Goal: Navigation & Orientation: Go to known website

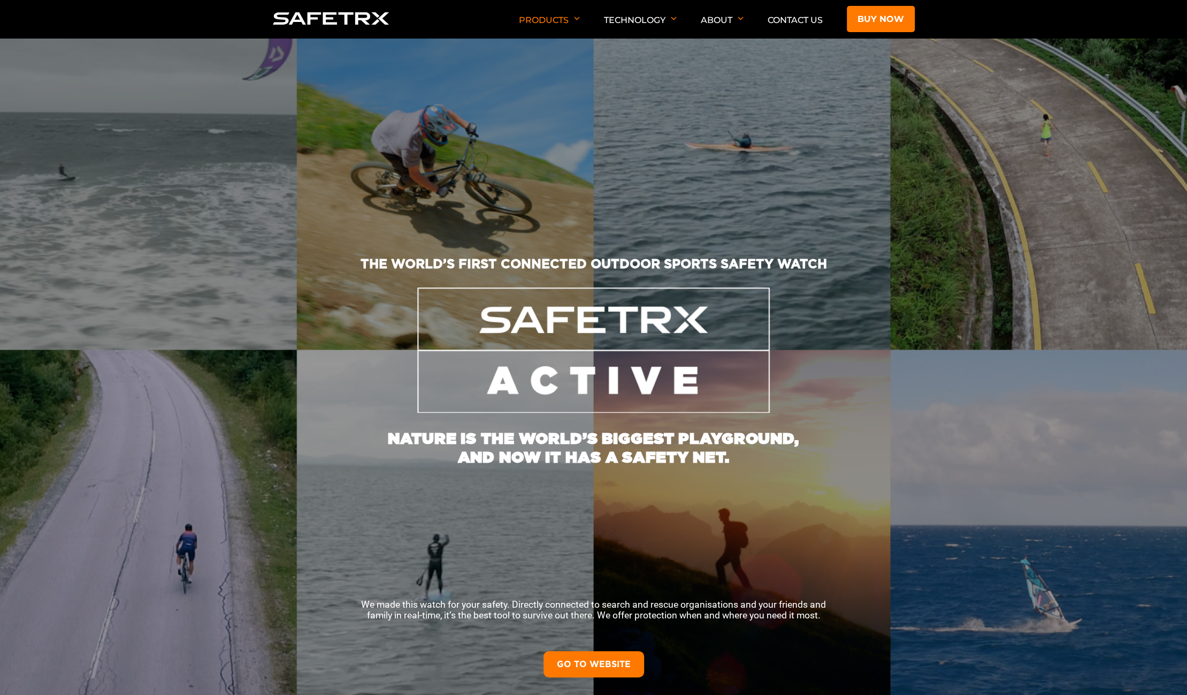
click at [574, 667] on link "GO TO WEBSITE" at bounding box center [594, 664] width 101 height 26
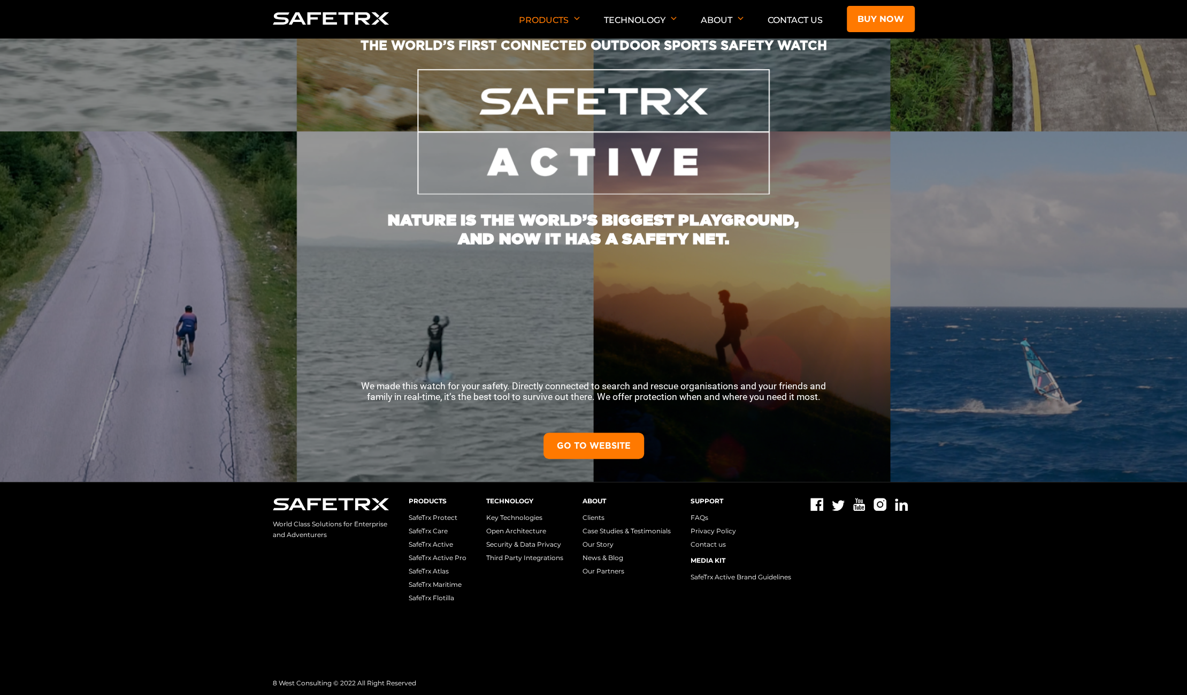
scroll to position [219, 0]
click at [442, 541] on link "SafeTrx Active" at bounding box center [431, 543] width 44 height 8
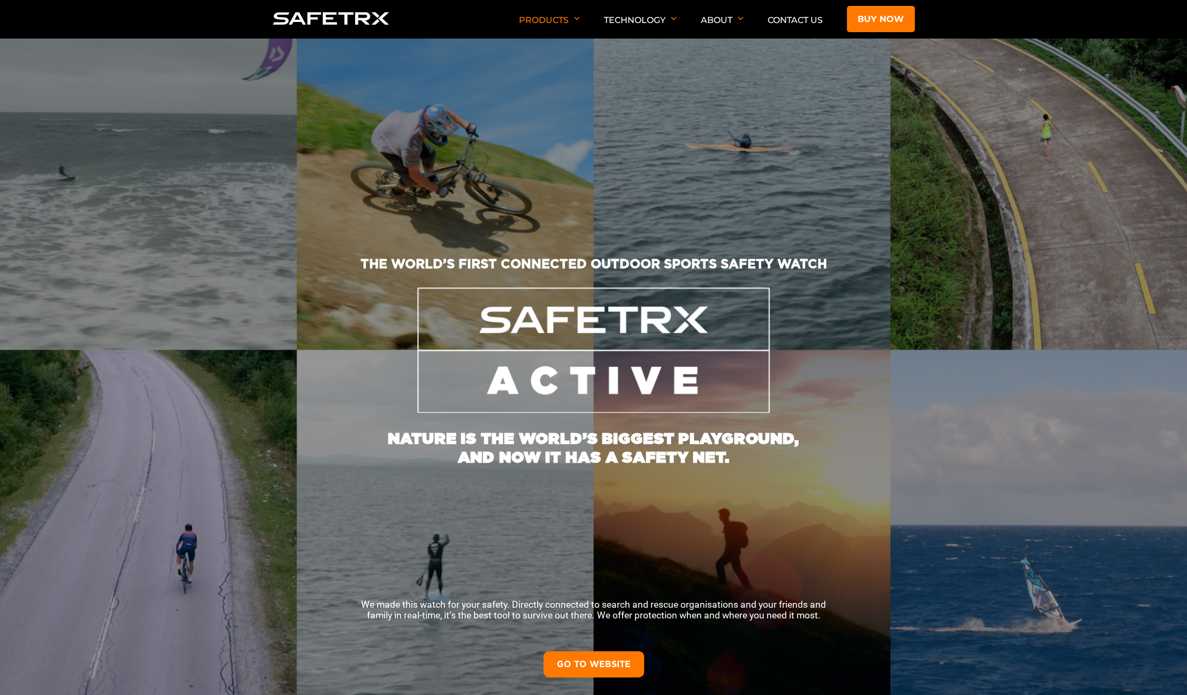
click at [568, 662] on link "GO TO WEBSITE" at bounding box center [594, 664] width 101 height 26
